Goal: Navigation & Orientation: Find specific page/section

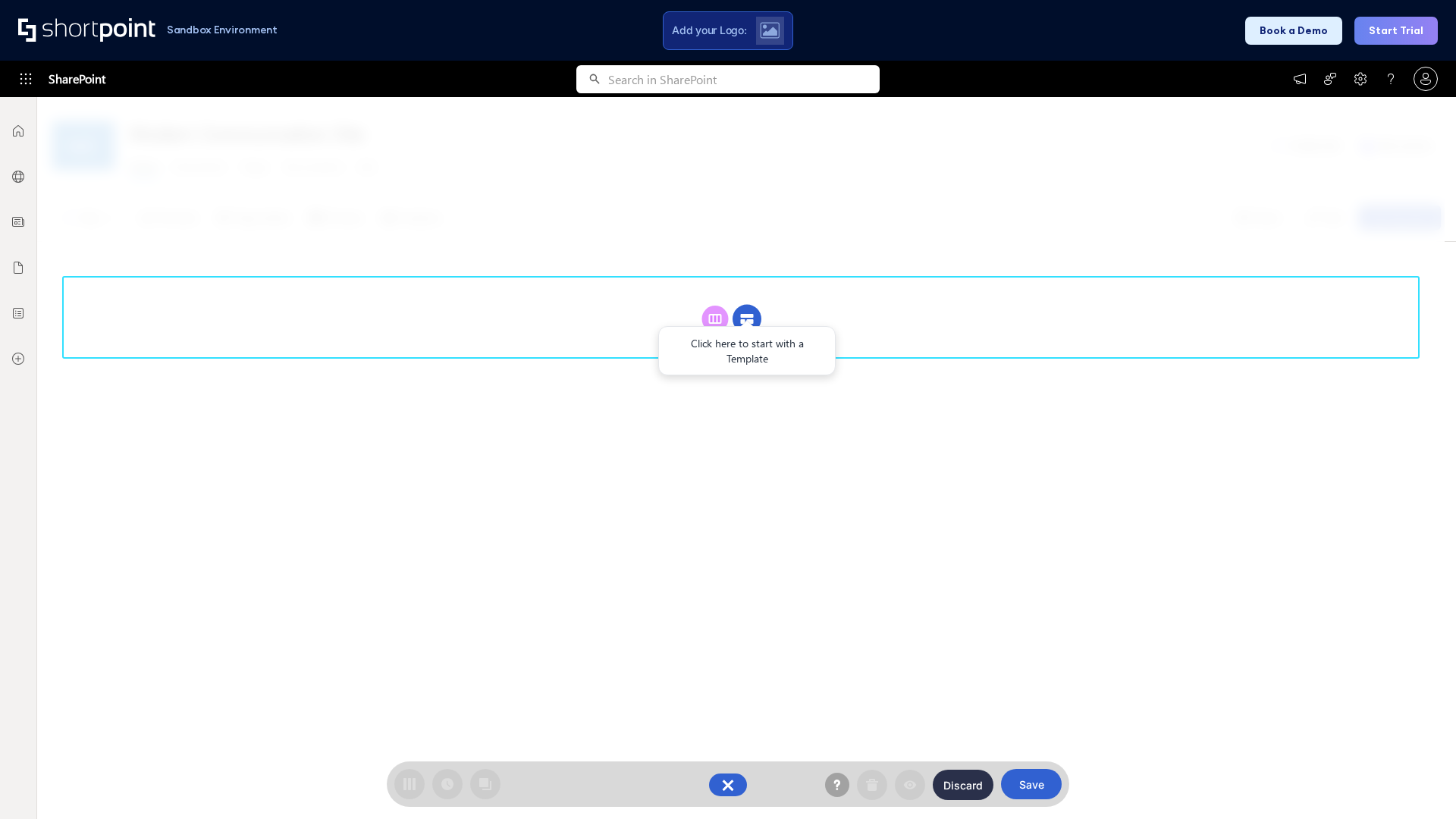
click at [747, 305] on circle at bounding box center [747, 318] width 29 height 29
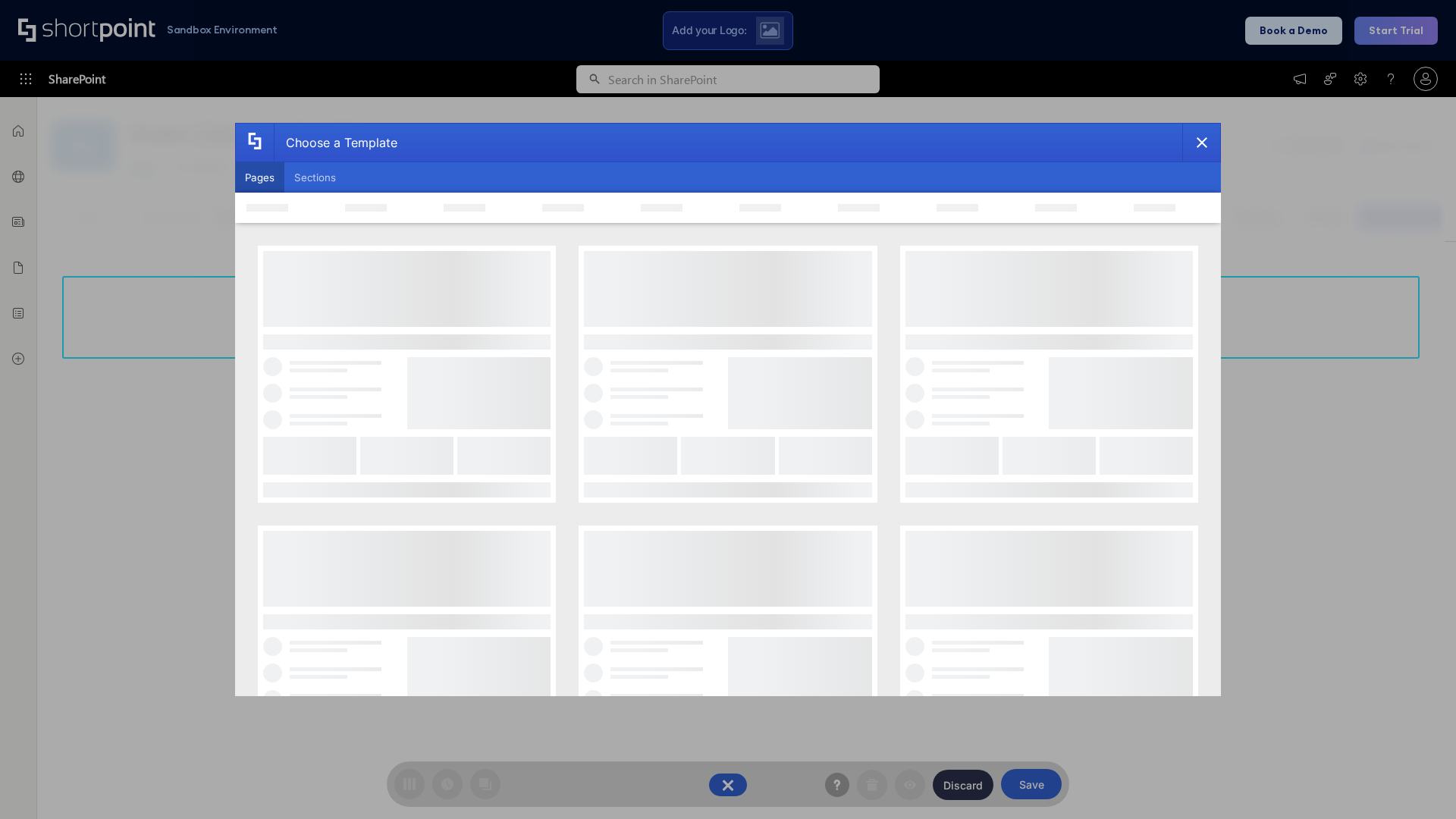
scroll to position [208, 0]
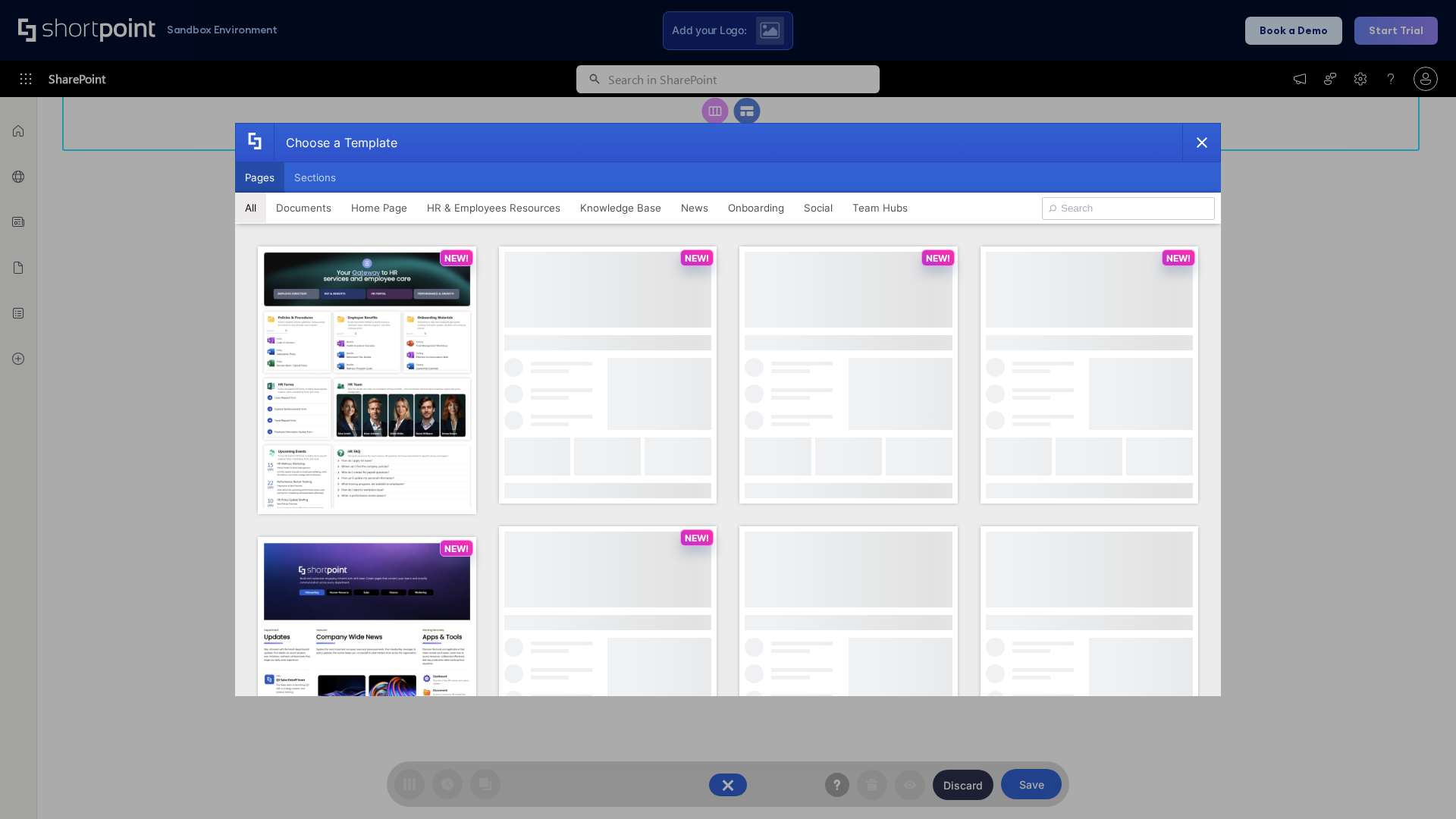
click at [259, 177] on button "Pages" at bounding box center [260, 177] width 49 height 31
type input "Documents 3"
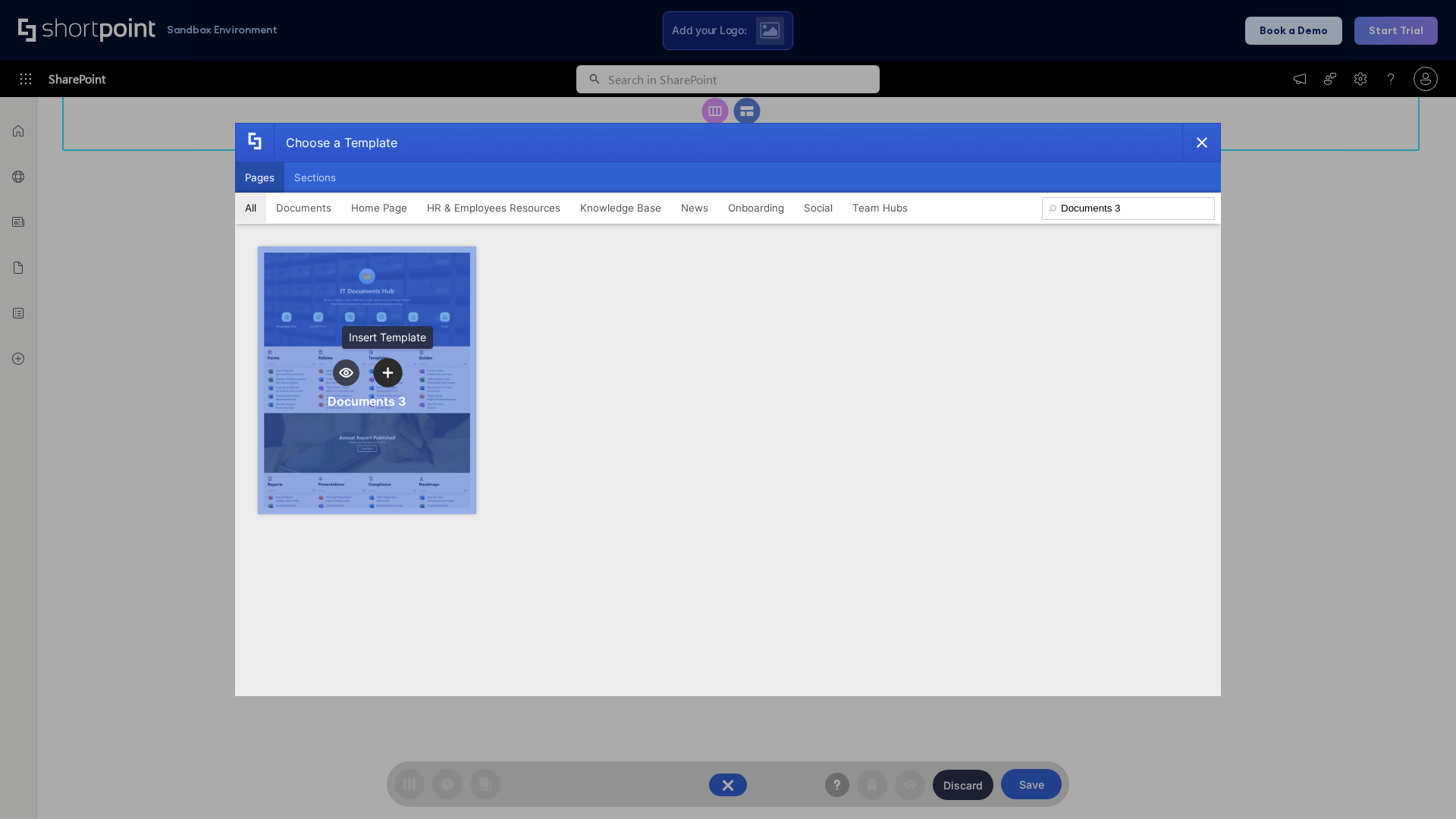
click at [388, 372] on icon "template selector" at bounding box center [387, 372] width 11 height 11
